Goal: Task Accomplishment & Management: Complete application form

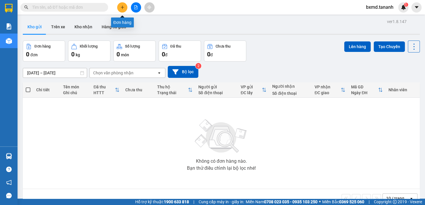
click at [124, 7] on icon "plus" at bounding box center [122, 7] width 4 height 4
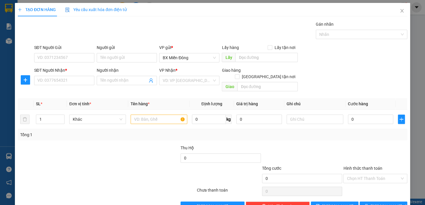
click at [127, 85] on div "Người nhận Tên người nhận" at bounding box center [127, 77] width 60 height 20
click at [127, 82] on input "Người nhận" at bounding box center [123, 80] width 47 height 6
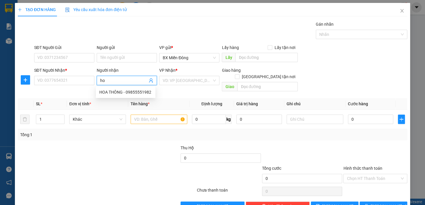
type input "h"
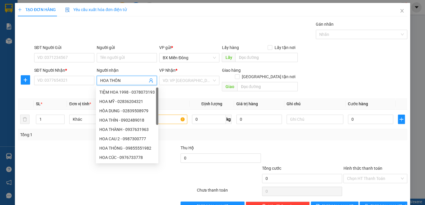
type input "HOA THÔNG"
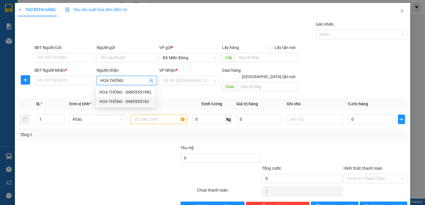
click at [138, 102] on div "HOA THÔNG - 0985555182" at bounding box center [125, 101] width 53 height 6
type input "0985555182"
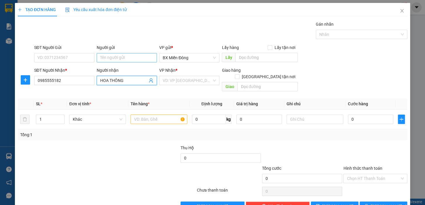
type input "HOA THÔNG"
click at [110, 55] on input "Người gửi" at bounding box center [127, 57] width 60 height 9
type input "NHÂM"
click at [114, 67] on div "NHÂM CÁ - 0913000293" at bounding box center [125, 69] width 53 height 6
type input "0913000293"
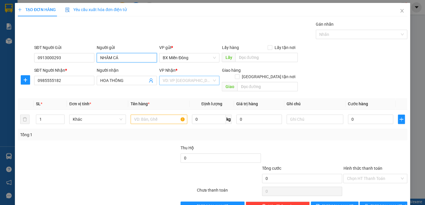
type input "NHÂM CÁ"
click at [174, 79] on input "search" at bounding box center [187, 80] width 49 height 9
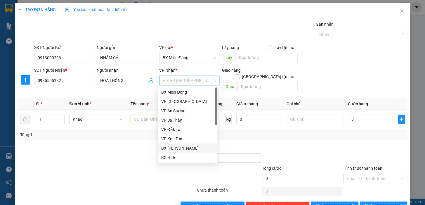
click at [180, 146] on div "BX [PERSON_NAME]" at bounding box center [187, 148] width 53 height 6
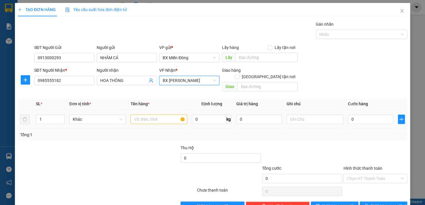
click at [129, 116] on td at bounding box center [158, 120] width 61 height 20
click at [130, 115] on input "text" at bounding box center [158, 119] width 57 height 9
type input "1 TX"
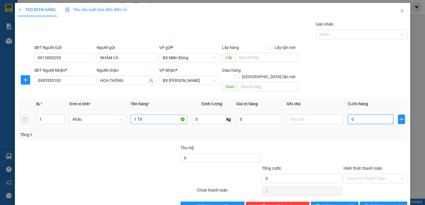
type input "1"
type input "12"
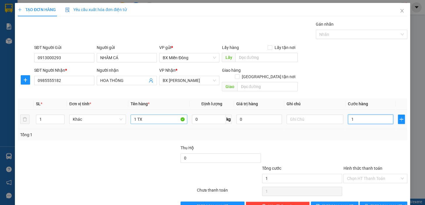
type input "12"
type input "120"
type input "12"
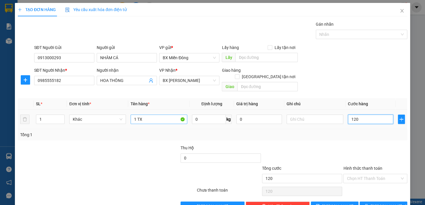
type input "12"
type input "1"
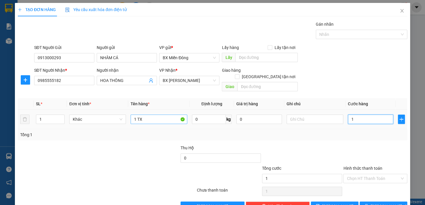
type input "10"
type input "100"
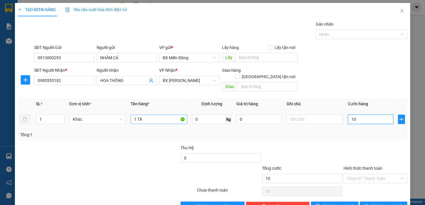
type input "100"
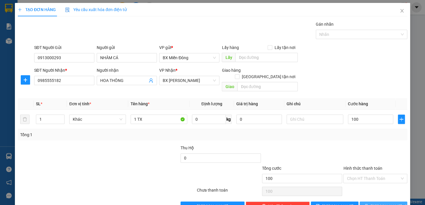
type input "100.000"
click at [387, 203] on span "[PERSON_NAME] và In" at bounding box center [390, 206] width 41 height 6
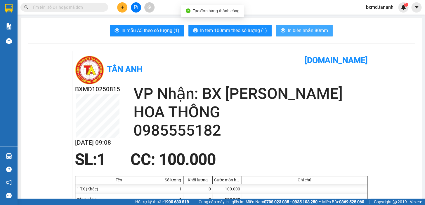
click at [318, 29] on span "In biên nhận 80mm" at bounding box center [308, 30] width 40 height 7
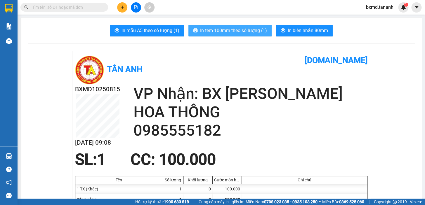
click at [248, 31] on span "In tem 100mm theo số lượng (1)" at bounding box center [233, 30] width 67 height 7
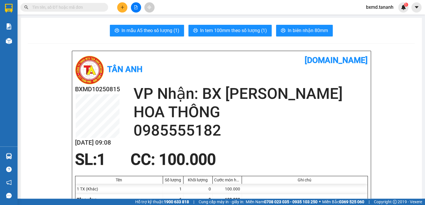
click at [123, 3] on button at bounding box center [122, 7] width 10 height 10
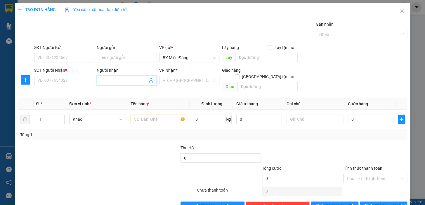
click at [133, 82] on input "Người nhận" at bounding box center [123, 80] width 47 height 6
type input "CÁ LỆ"
click at [128, 91] on div "CÁ LỆ - 0913000923" at bounding box center [125, 92] width 53 height 6
type input "0913000923"
type input "CÁ LỆ"
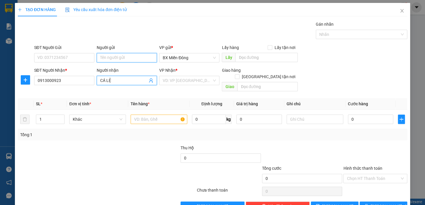
click at [106, 55] on input "Người gửi" at bounding box center [127, 57] width 60 height 9
type input "U"
type input "ÚT CÁ"
click at [123, 70] on div "ÚT CÁ MĐ - 0903185184" at bounding box center [125, 69] width 53 height 6
type input "0903185184"
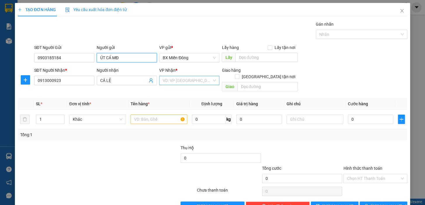
type input "ÚT CÁ MĐ"
click at [199, 85] on input "search" at bounding box center [187, 80] width 49 height 9
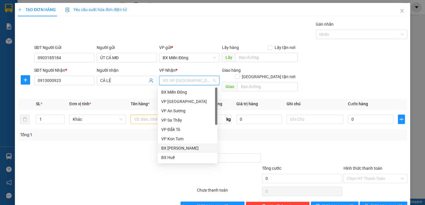
click at [204, 147] on div "BX [PERSON_NAME]" at bounding box center [187, 148] width 53 height 6
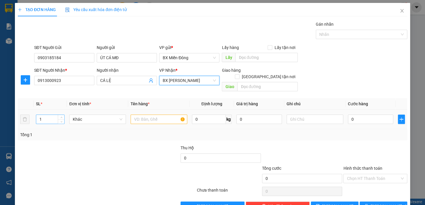
click at [45, 115] on input "1" at bounding box center [50, 119] width 28 height 9
type input "3"
type input "3 TX"
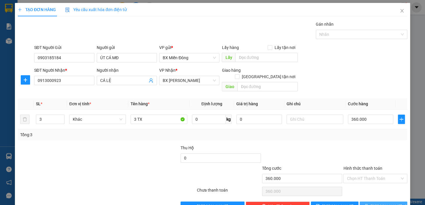
click at [373, 202] on button "[PERSON_NAME] và In" at bounding box center [383, 206] width 48 height 9
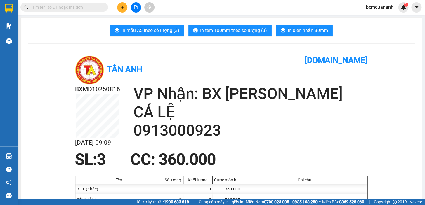
click at [124, 10] on button at bounding box center [122, 7] width 10 height 10
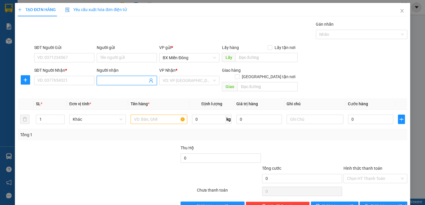
click at [132, 78] on span at bounding box center [127, 80] width 60 height 9
click at [132, 78] on input "Người nhận" at bounding box center [123, 80] width 47 height 6
type input "CHỊ [PERSON_NAME]"
click at [77, 80] on input "SĐT Người Nhận *" at bounding box center [64, 80] width 60 height 9
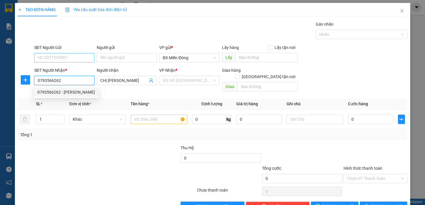
type input "0793566262"
click at [75, 55] on input "SĐT Người Gửi" at bounding box center [64, 57] width 60 height 9
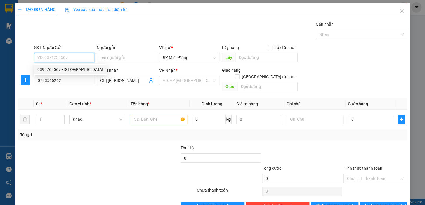
click at [76, 72] on div "0394762567 - [GEOGRAPHIC_DATA]" at bounding box center [70, 69] width 66 height 6
type input "0394762567"
type input "GUNNY HOUSE"
type input "150.000"
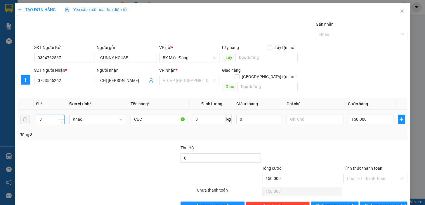
click at [54, 115] on input "3" at bounding box center [50, 119] width 28 height 9
type input "2"
type input "2 CỤC"
type input "0"
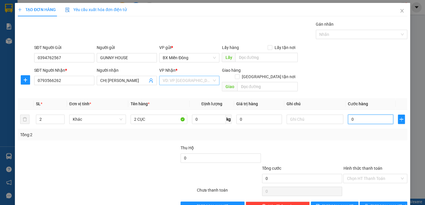
type input "0"
click at [192, 78] on input "search" at bounding box center [187, 80] width 49 height 9
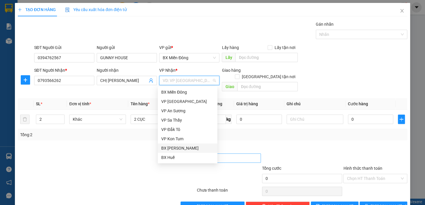
click at [189, 149] on div "BX [PERSON_NAME]" at bounding box center [187, 148] width 53 height 6
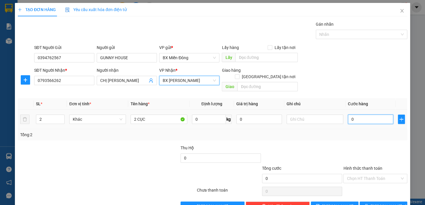
click at [358, 115] on input "0" at bounding box center [371, 119] width 46 height 9
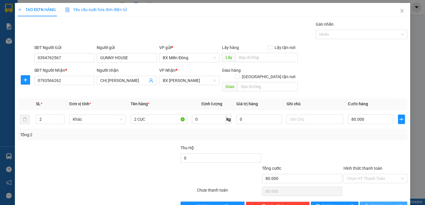
click at [399, 202] on button "[PERSON_NAME] và In" at bounding box center [383, 206] width 48 height 9
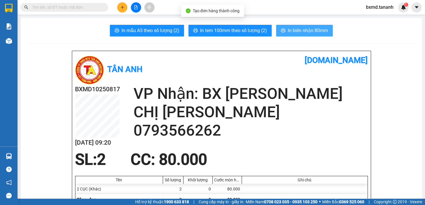
drag, startPoint x: 289, startPoint y: 23, endPoint x: 294, endPoint y: 28, distance: 7.6
click at [295, 29] on span "In biên nhận 80mm" at bounding box center [308, 30] width 40 height 7
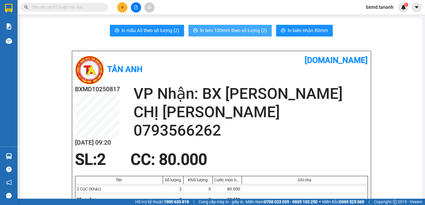
click at [250, 35] on button "In tem 100mm theo số lượng (2)" at bounding box center [229, 31] width 83 height 12
